Goal: Information Seeking & Learning: Find specific page/section

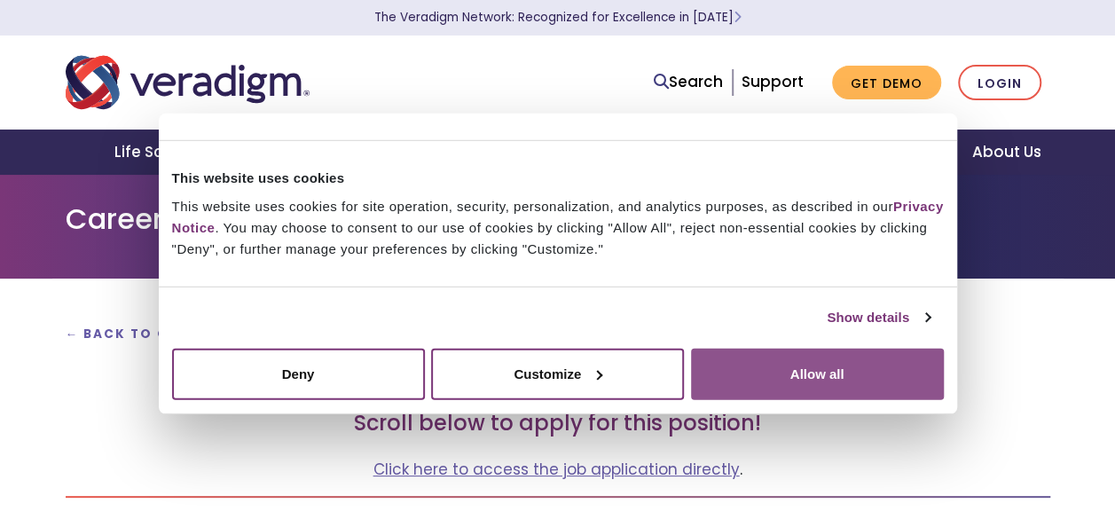
click at [775, 376] on button "Allow all" at bounding box center [817, 373] width 253 height 51
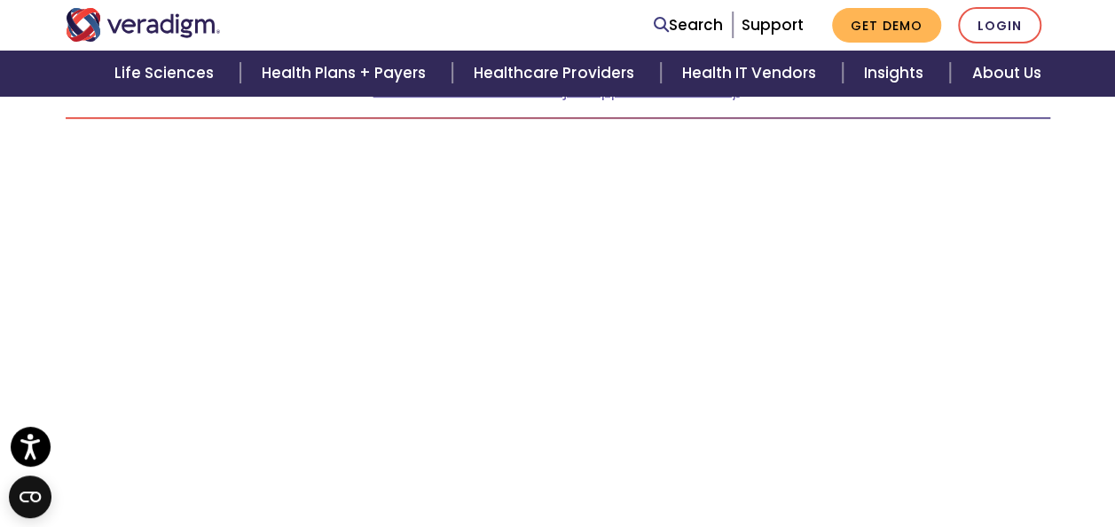
scroll to position [466, 0]
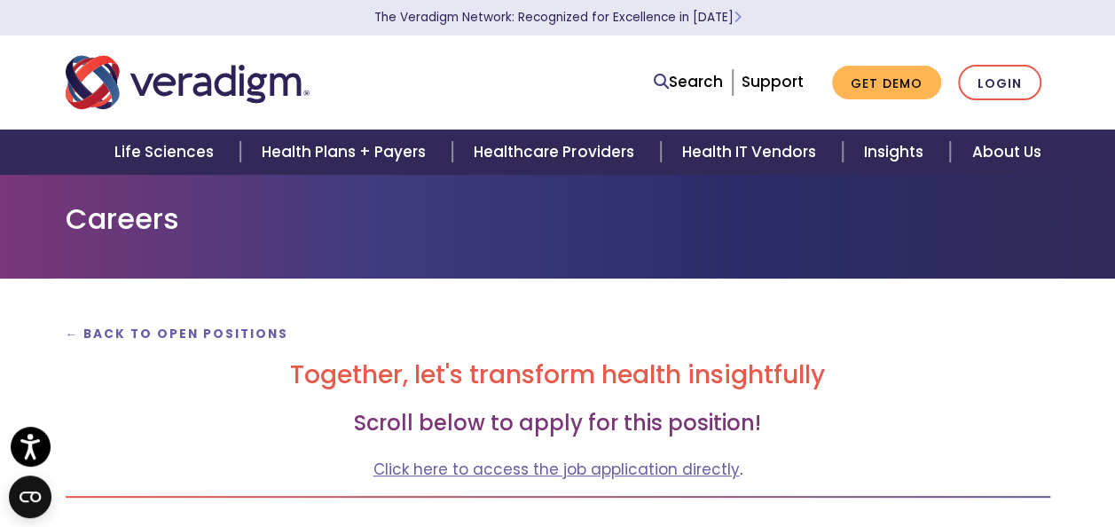
click at [130, 218] on h1 "Careers" at bounding box center [558, 219] width 985 height 34
click at [177, 331] on strong "← Back to Open Positions" at bounding box center [178, 334] width 224 height 17
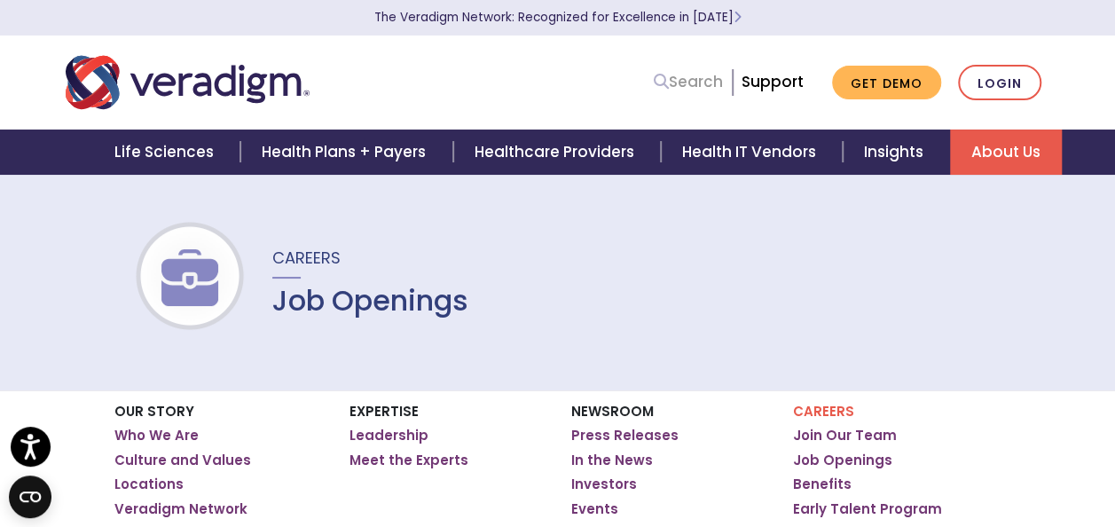
click at [669, 86] on icon at bounding box center [661, 81] width 15 height 15
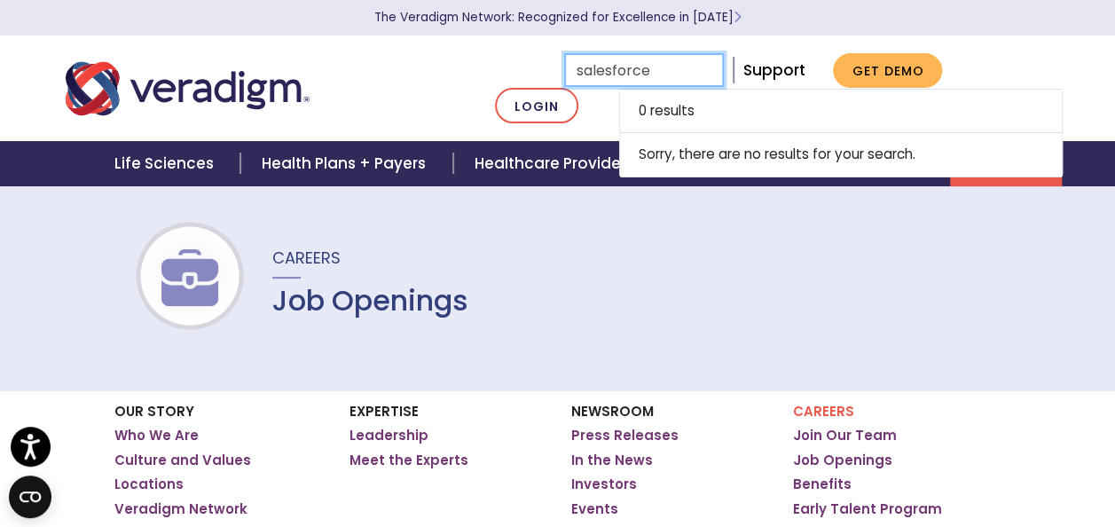
type input "salesforce"
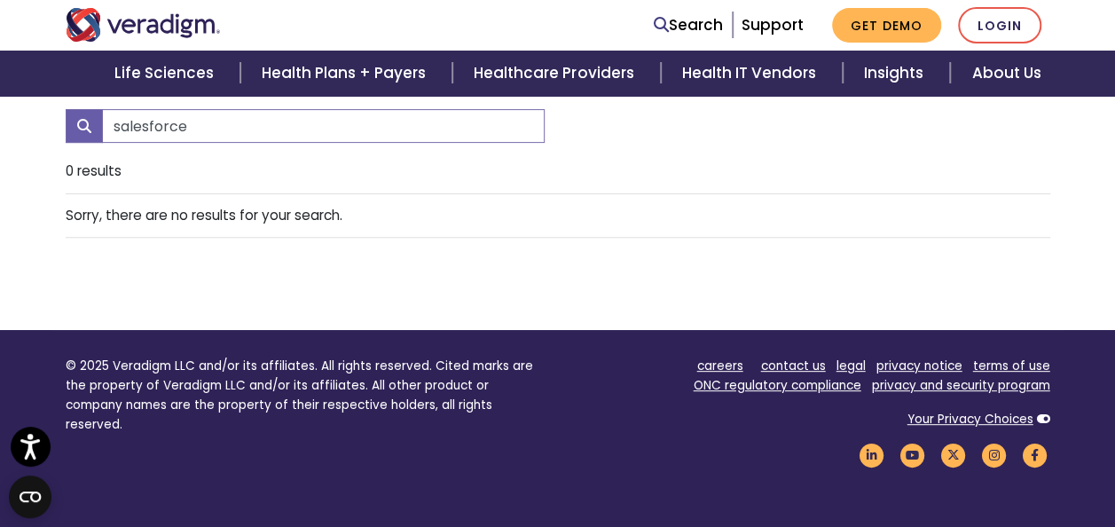
scroll to position [177, 0]
